Goal: Download file/media

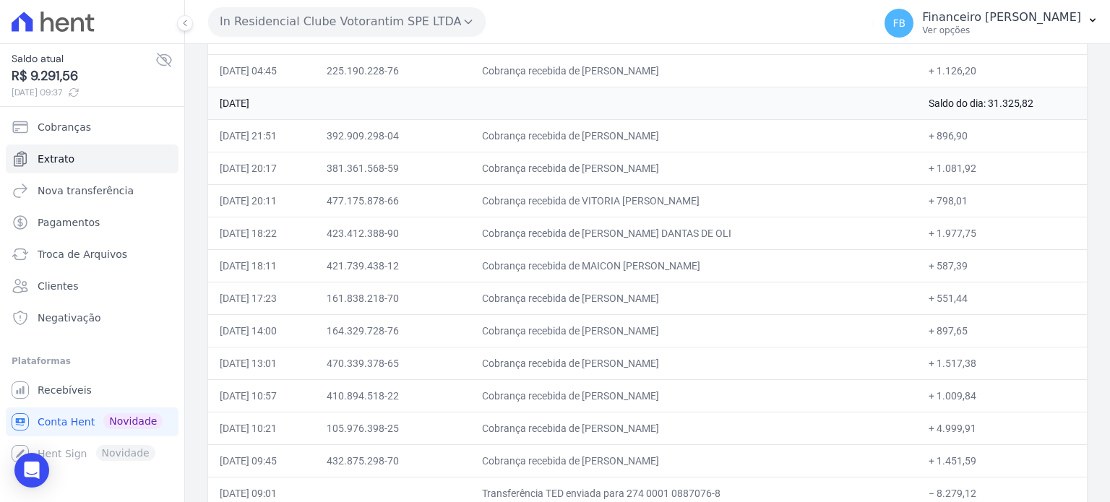
scroll to position [556, 0]
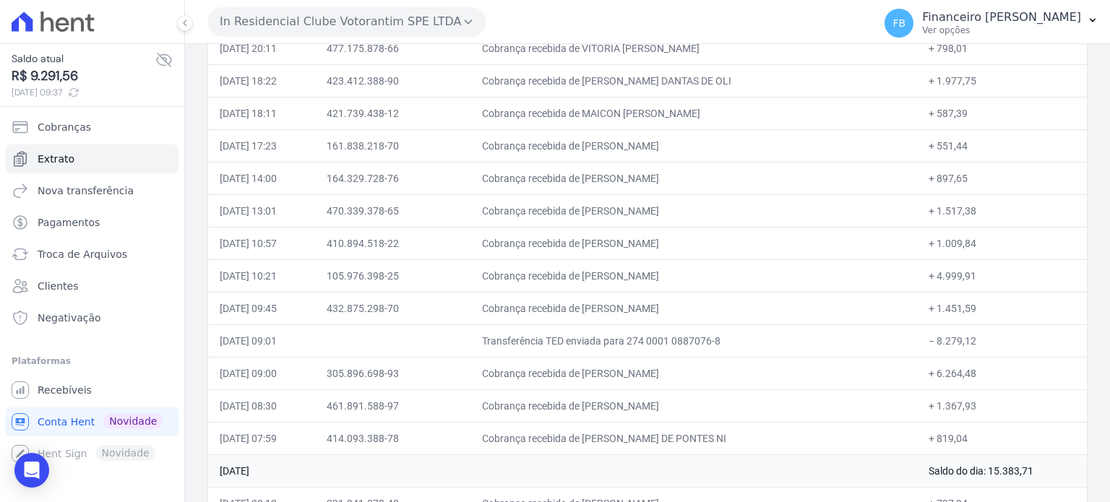
drag, startPoint x: 223, startPoint y: 208, endPoint x: 964, endPoint y: 419, distance: 770.9
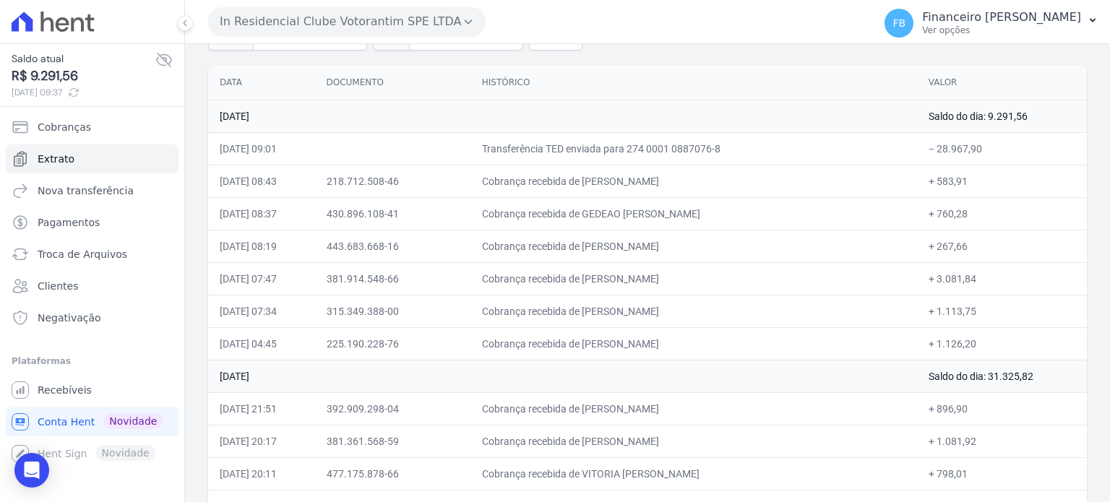
scroll to position [123, 0]
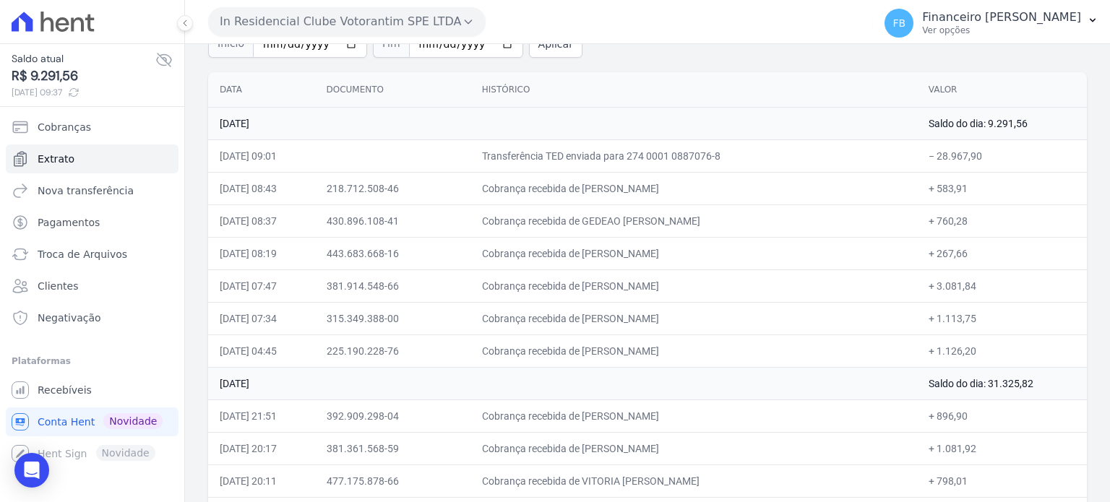
click at [351, 25] on button "In Residencial Clube Votorantim SPE LTDA" at bounding box center [347, 21] width 278 height 29
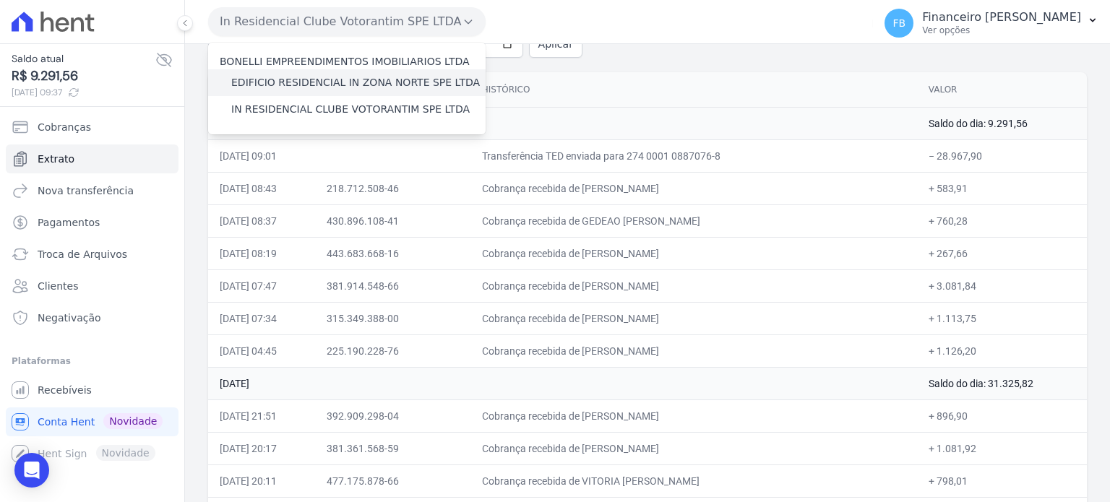
click at [361, 83] on label "EDIFICIO RESIDENCIAL IN ZONA NORTE SPE LTDA" at bounding box center [355, 82] width 249 height 15
click at [0, 0] on input "EDIFICIO RESIDENCIAL IN ZONA NORTE SPE LTDA" at bounding box center [0, 0] width 0 height 0
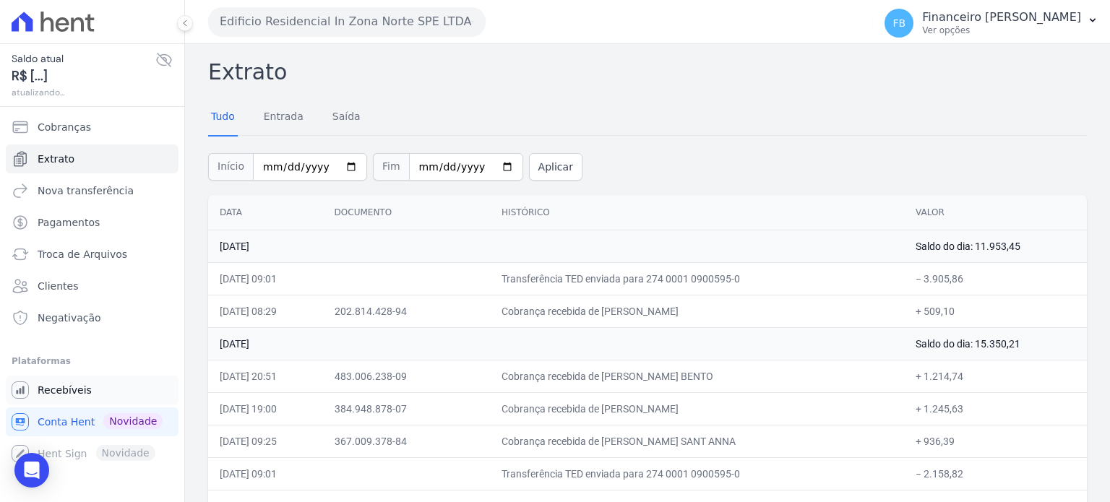
click at [84, 395] on span "Recebíveis" at bounding box center [65, 390] width 54 height 14
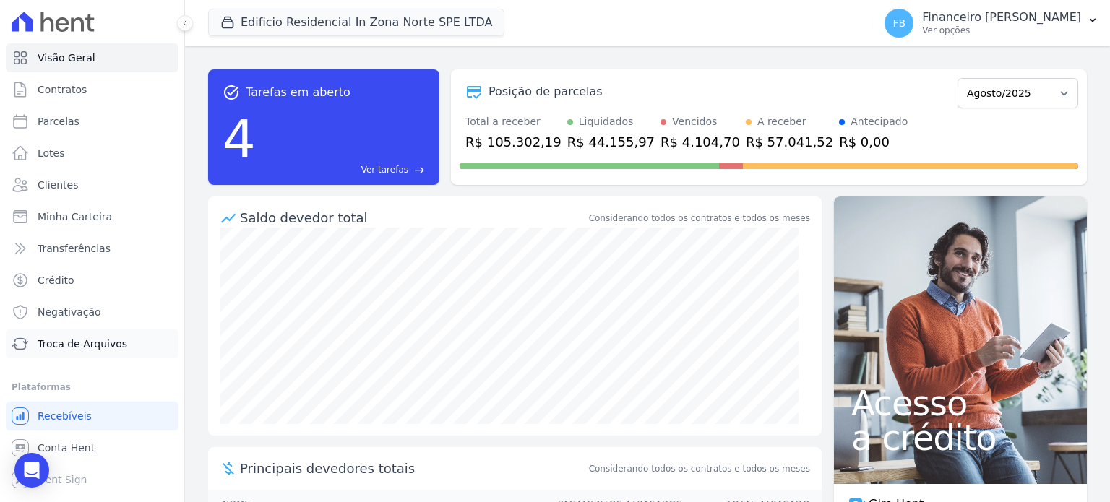
click at [87, 343] on span "Troca de Arquivos" at bounding box center [83, 344] width 90 height 14
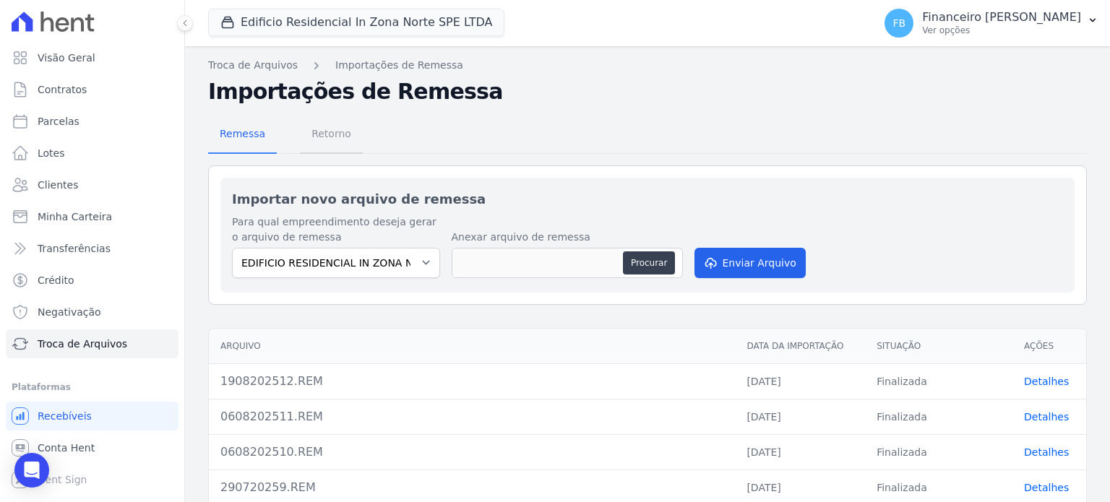
click at [327, 133] on span "Retorno" at bounding box center [331, 133] width 57 height 29
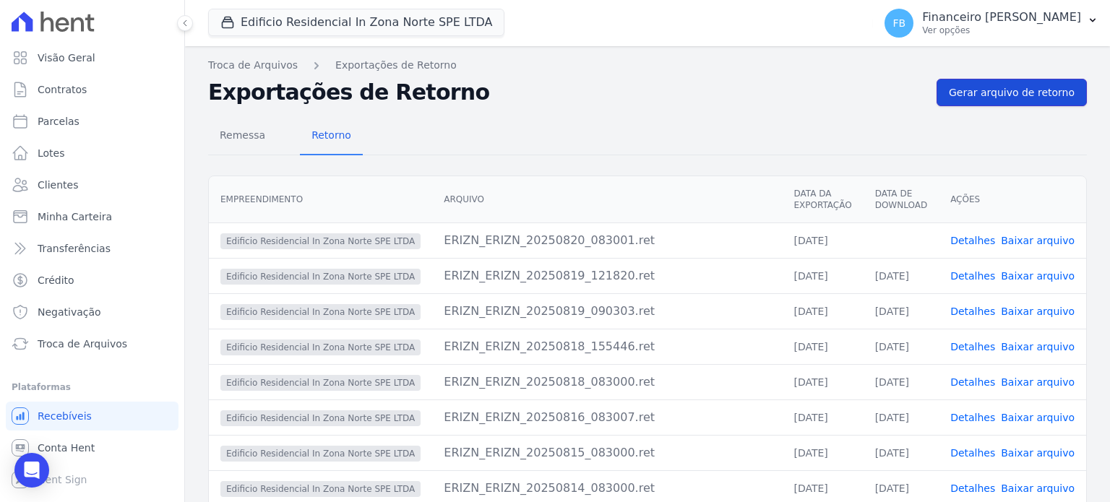
click at [1018, 95] on span "Gerar arquivo de retorno" at bounding box center [1012, 92] width 126 height 14
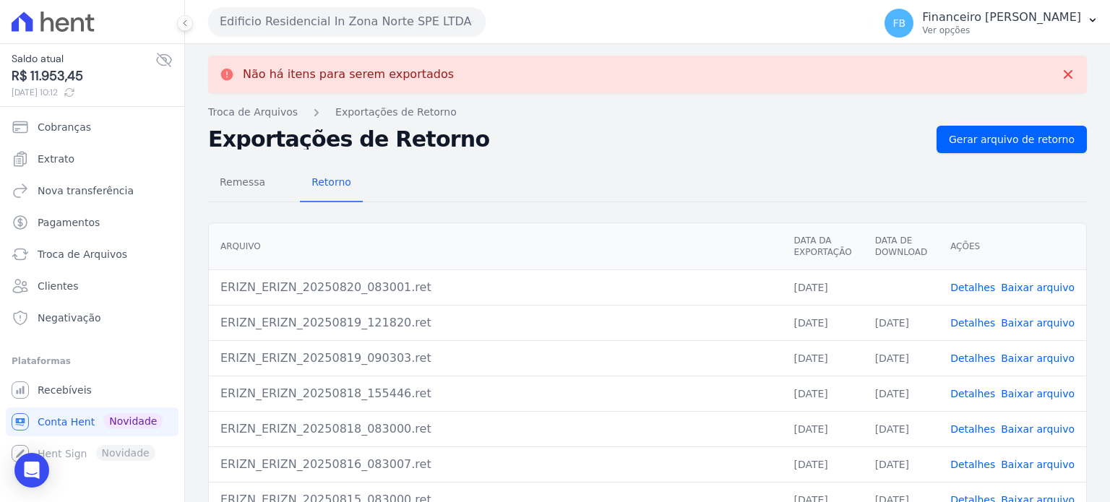
click at [1040, 286] on link "Baixar arquivo" at bounding box center [1038, 288] width 74 height 12
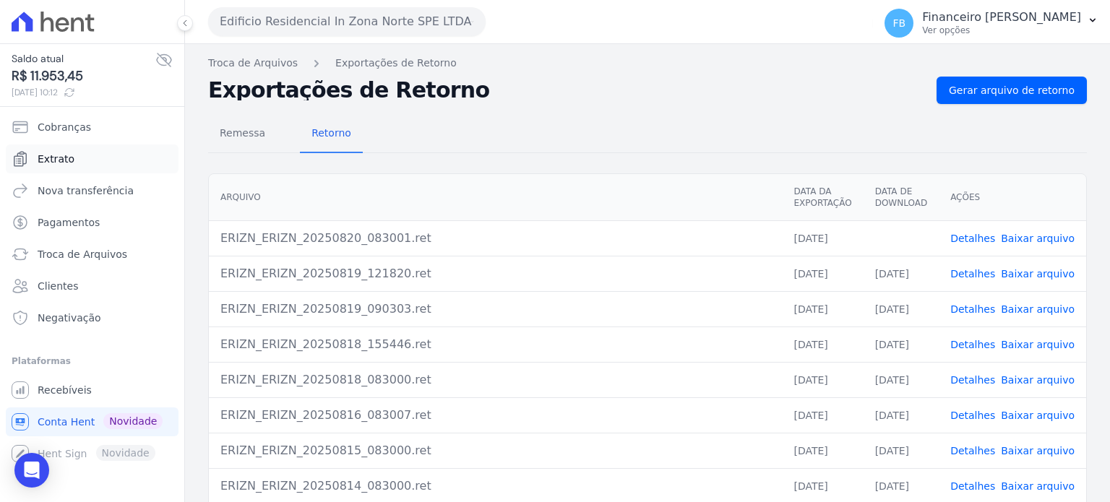
click at [101, 160] on link "Extrato" at bounding box center [92, 159] width 173 height 29
